Goal: Task Accomplishment & Management: Complete application form

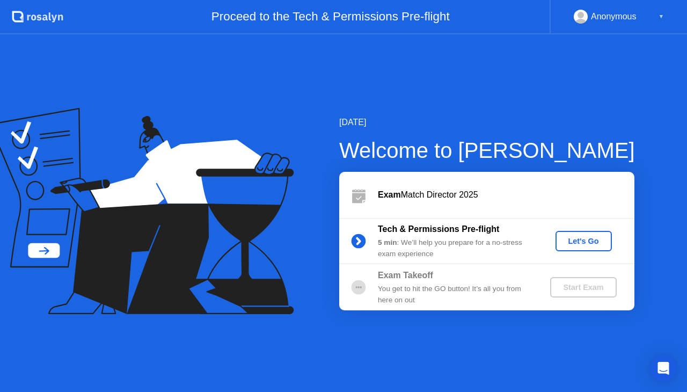
click at [581, 245] on div "Let's Go" at bounding box center [584, 241] width 48 height 9
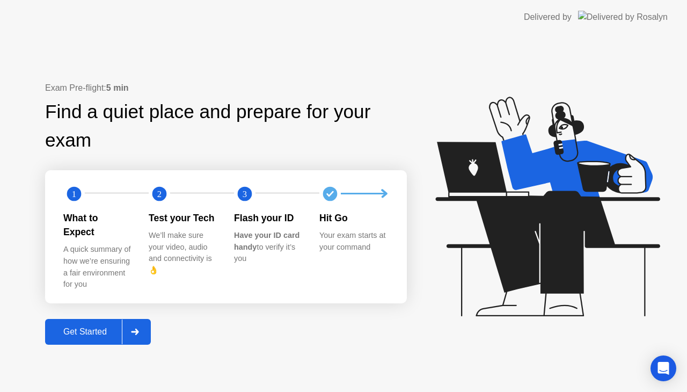
click at [92, 327] on div "Get Started" at bounding box center [85, 332] width 74 height 10
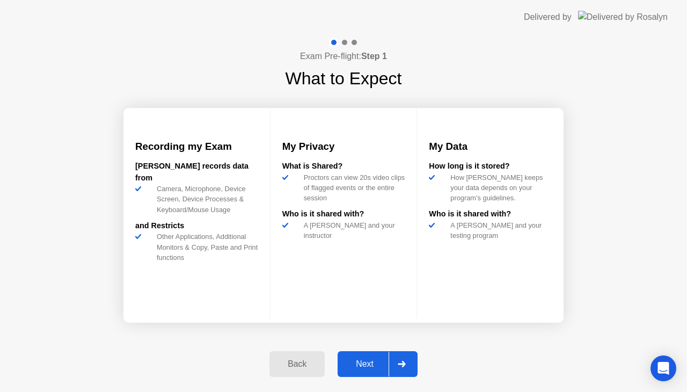
click at [368, 362] on div "Next" at bounding box center [365, 364] width 48 height 10
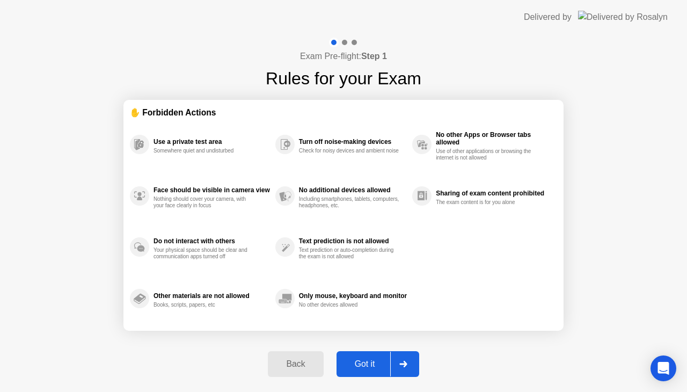
click at [375, 360] on div "Got it" at bounding box center [365, 364] width 50 height 10
select select "**********"
select select "*******"
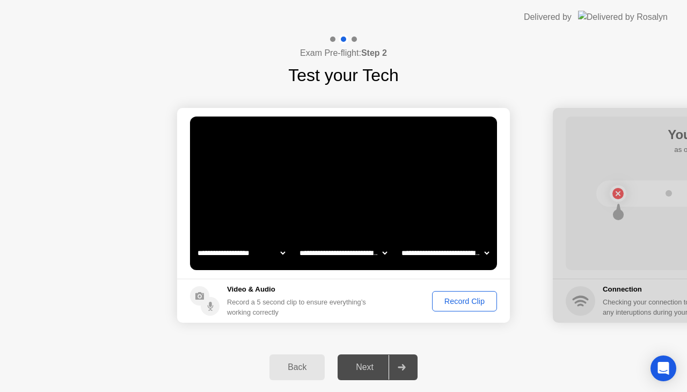
click at [462, 297] on div "Record Clip" at bounding box center [464, 301] width 57 height 9
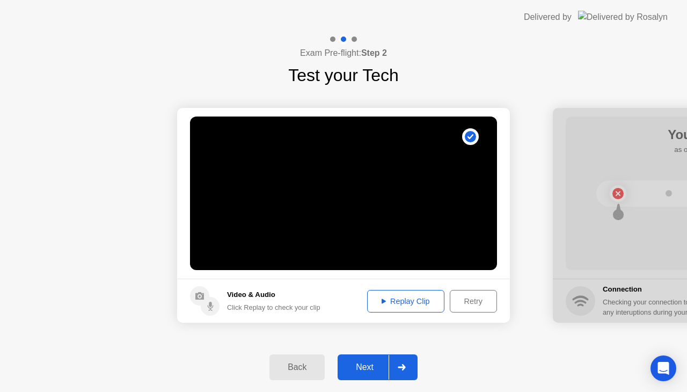
click at [374, 367] on div "Next" at bounding box center [365, 367] width 48 height 10
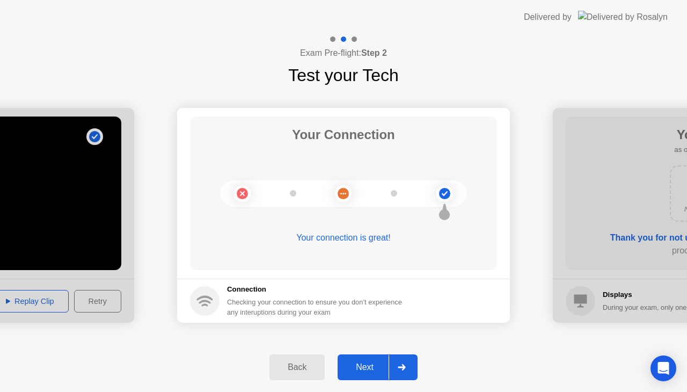
click at [358, 374] on button "Next" at bounding box center [378, 367] width 80 height 26
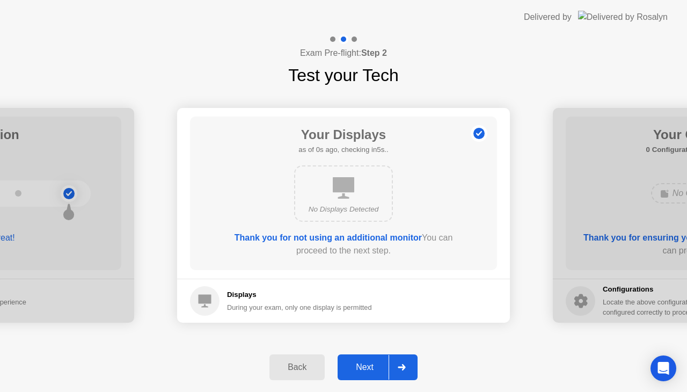
click at [360, 372] on div "Next" at bounding box center [365, 367] width 48 height 10
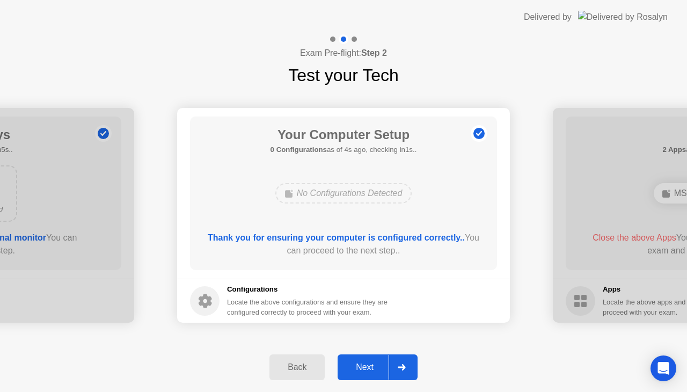
click at [363, 371] on div "Next" at bounding box center [365, 367] width 48 height 10
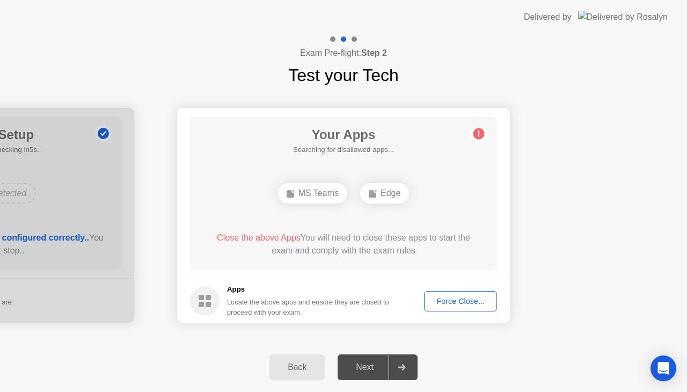
click at [368, 368] on div "Next" at bounding box center [365, 367] width 48 height 10
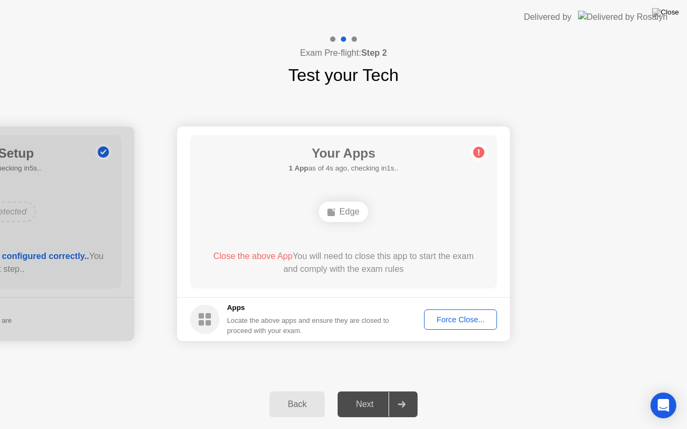
click at [345, 210] on div "Edge" at bounding box center [343, 212] width 49 height 20
click at [221, 357] on div "**********" at bounding box center [343, 234] width 687 height 292
click at [477, 317] on div "Force Close..." at bounding box center [460, 320] width 65 height 9
click at [436, 324] on div "Force Close..." at bounding box center [460, 320] width 65 height 9
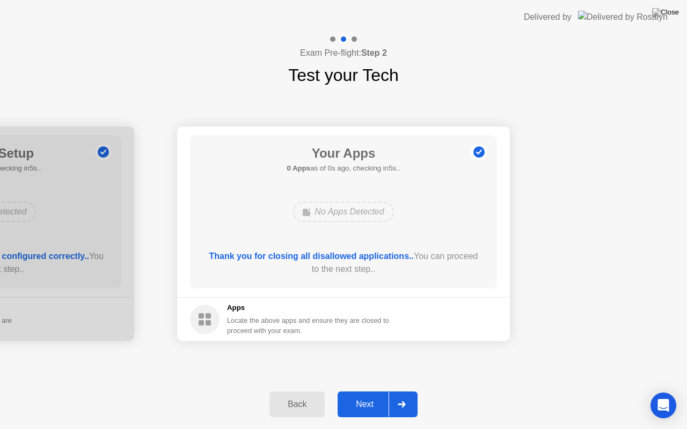
click at [370, 391] on button "Next" at bounding box center [378, 405] width 80 height 26
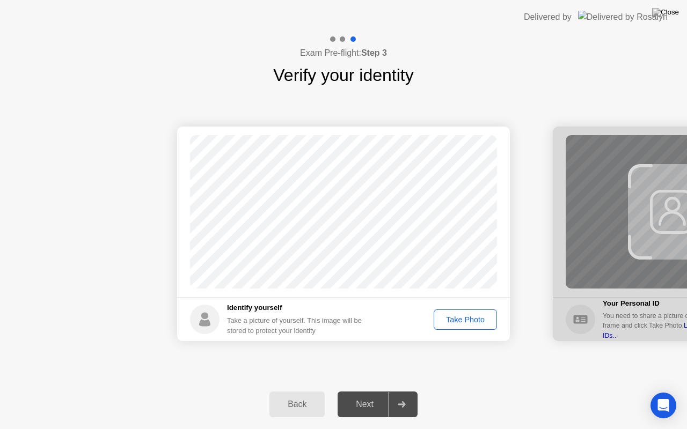
click at [468, 323] on div "Take Photo" at bounding box center [466, 320] width 56 height 9
click at [365, 391] on button "Next" at bounding box center [378, 405] width 80 height 26
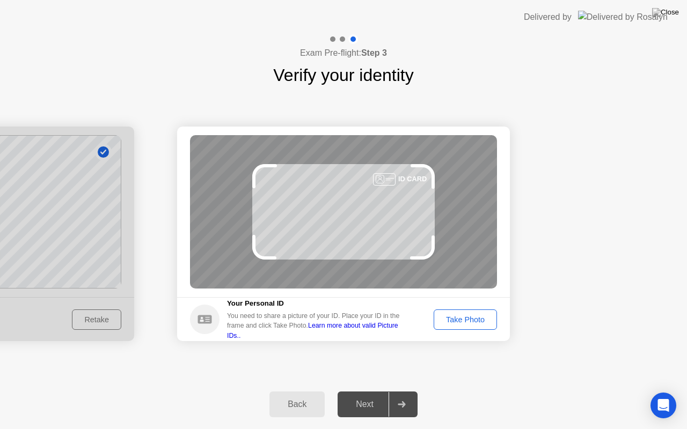
click at [459, 321] on div "Take Photo" at bounding box center [466, 320] width 56 height 9
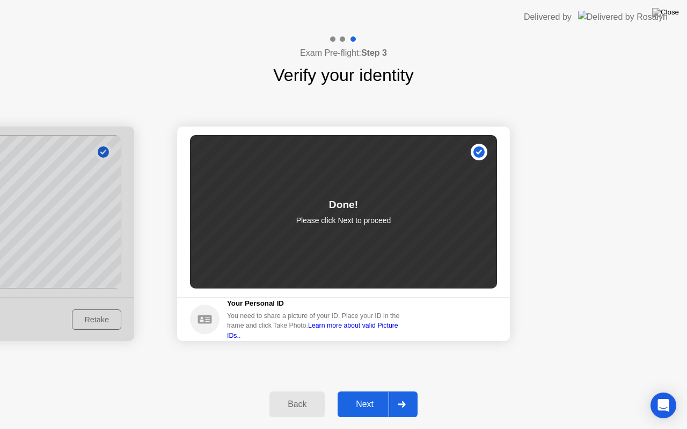
click at [355, 391] on div "Next" at bounding box center [365, 405] width 48 height 10
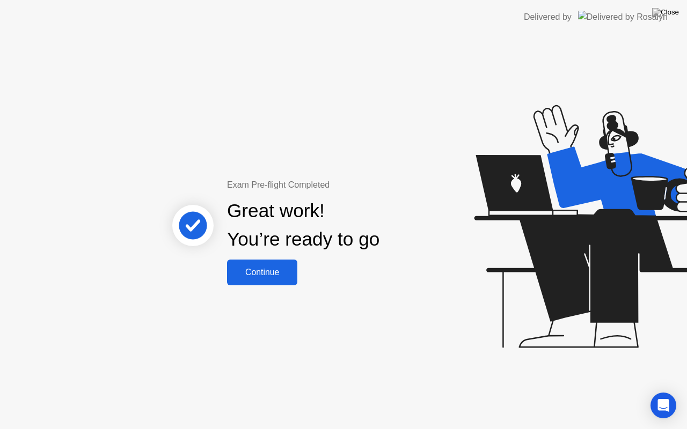
click at [254, 271] on div "Continue" at bounding box center [262, 273] width 64 height 10
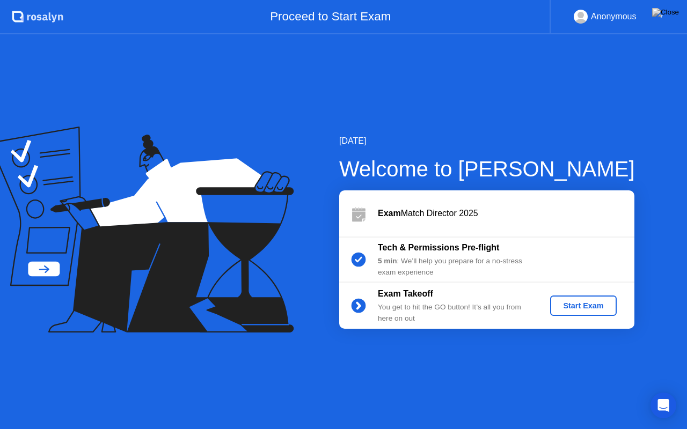
click at [585, 308] on div "Start Exam" at bounding box center [583, 306] width 57 height 9
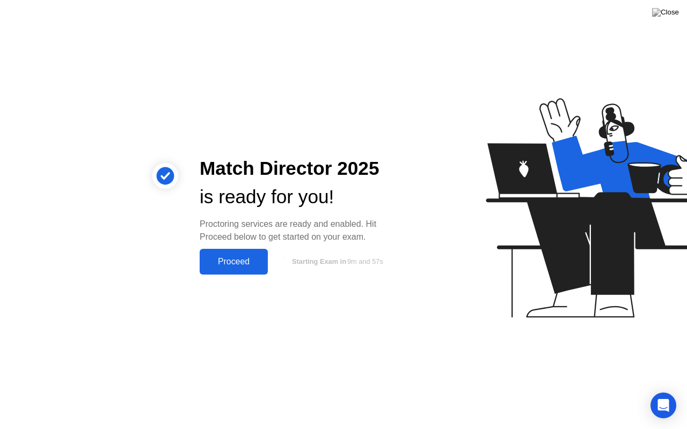
click at [234, 257] on div "Proceed" at bounding box center [234, 262] width 62 height 10
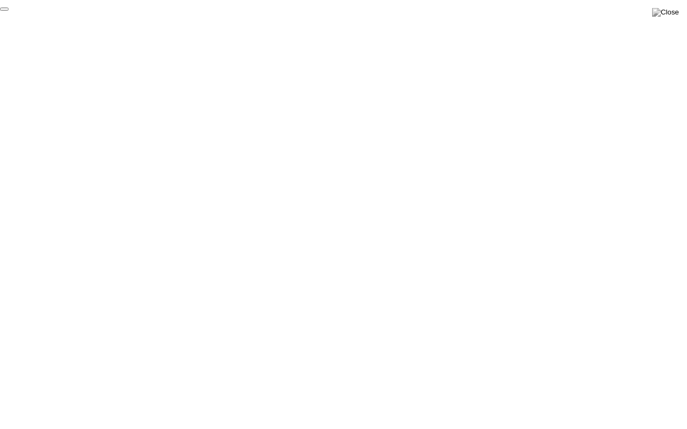
click at [672, 17] on img at bounding box center [665, 12] width 27 height 9
click at [679, 14] on button at bounding box center [666, 12] width 32 height 14
